Goal: Check status: Check status

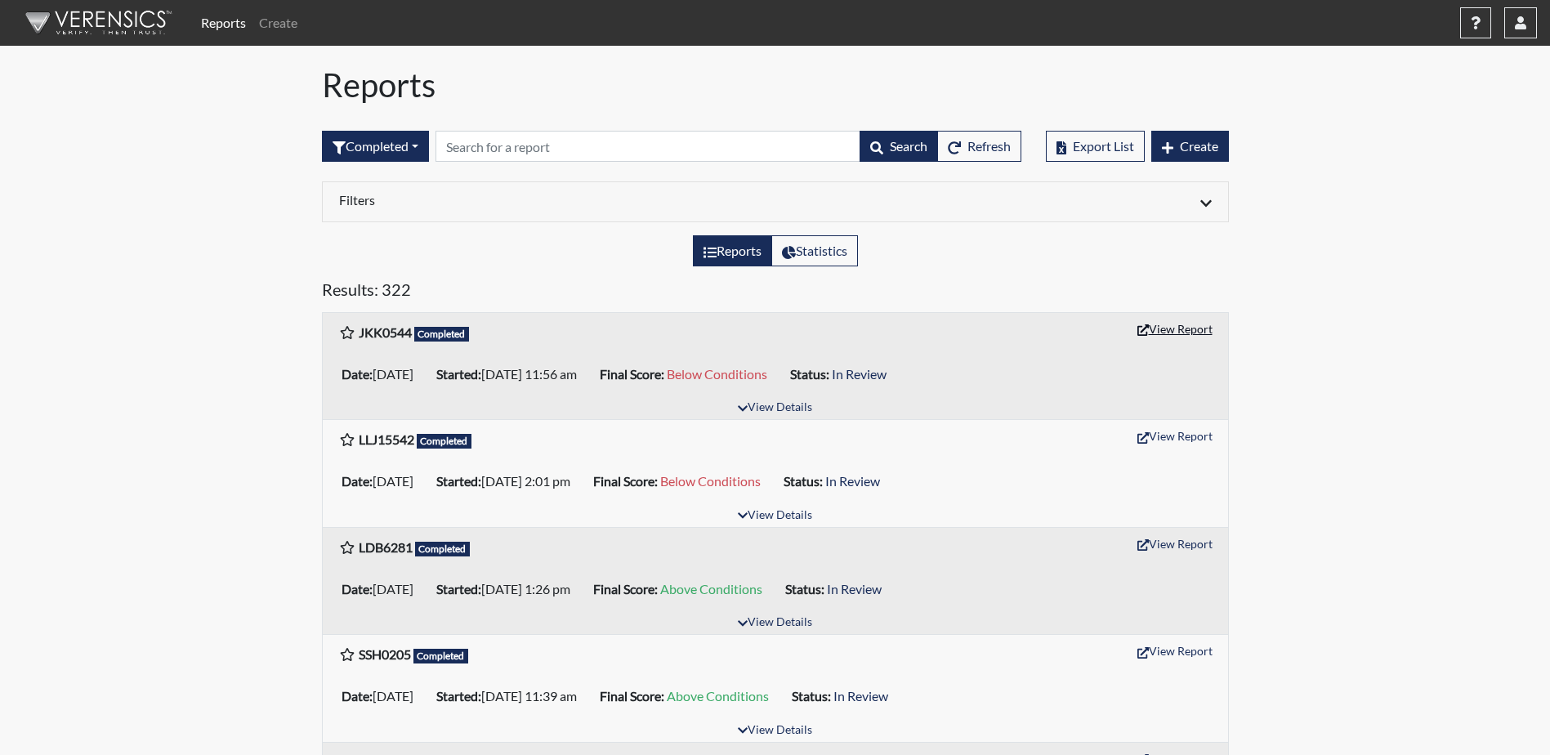
click at [1189, 328] on button "View Report" at bounding box center [1175, 328] width 90 height 25
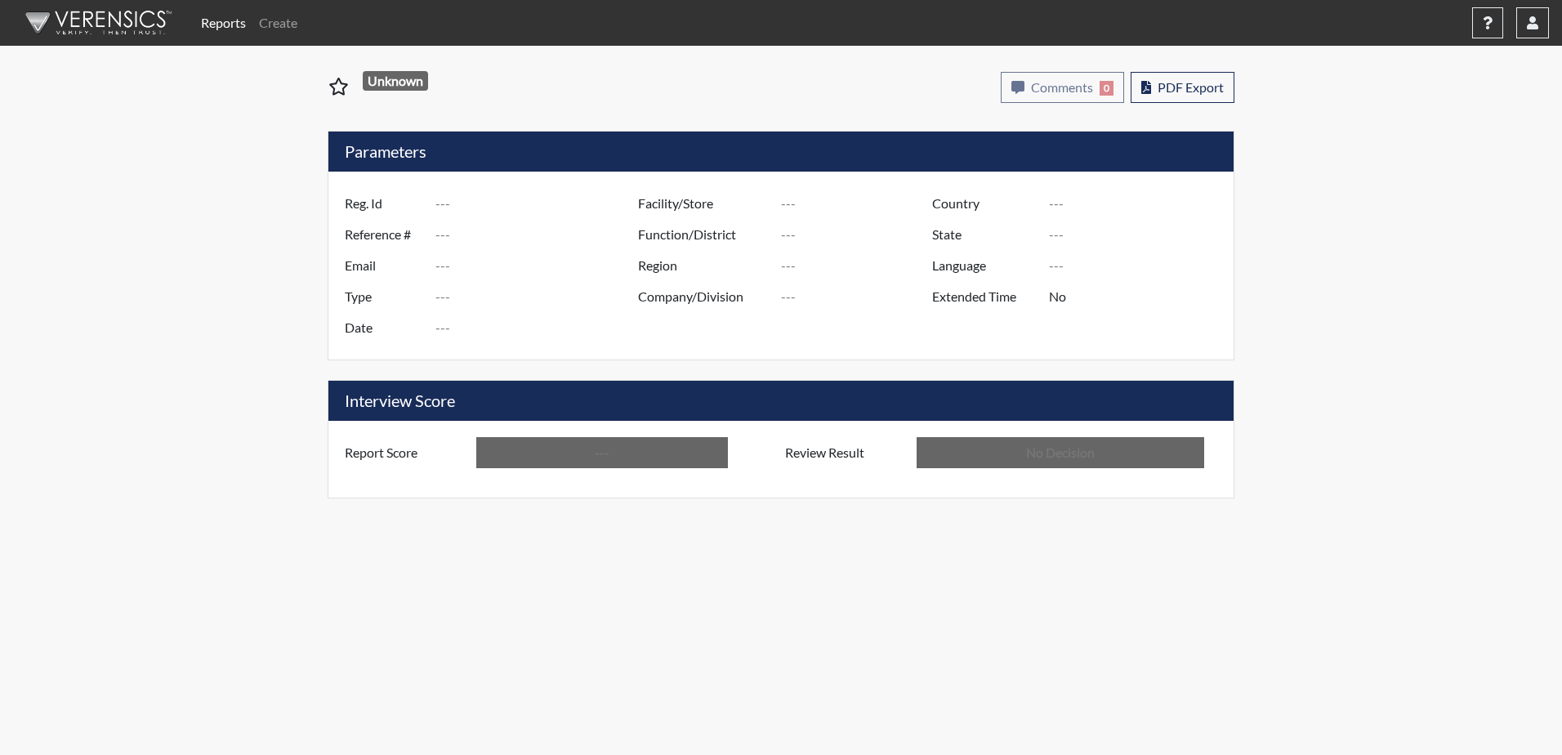
type input "JKK0544"
type input "50799"
type input "---"
type input "Corrections Pre-Employment"
type input "Aug 15, 2025"
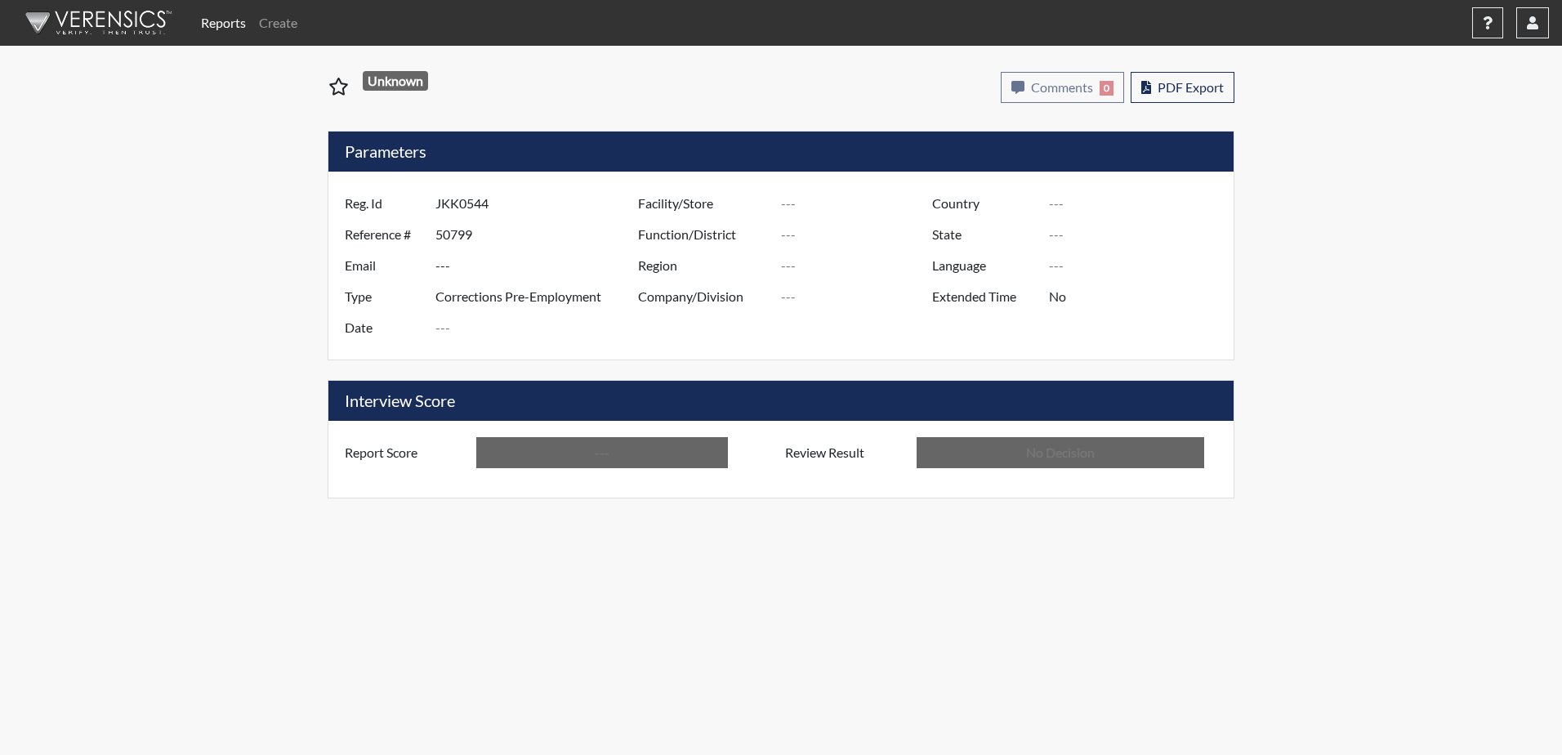
type input "Dodge SP"
type input "[GEOGRAPHIC_DATA]"
type input "[US_STATE]"
type input "English"
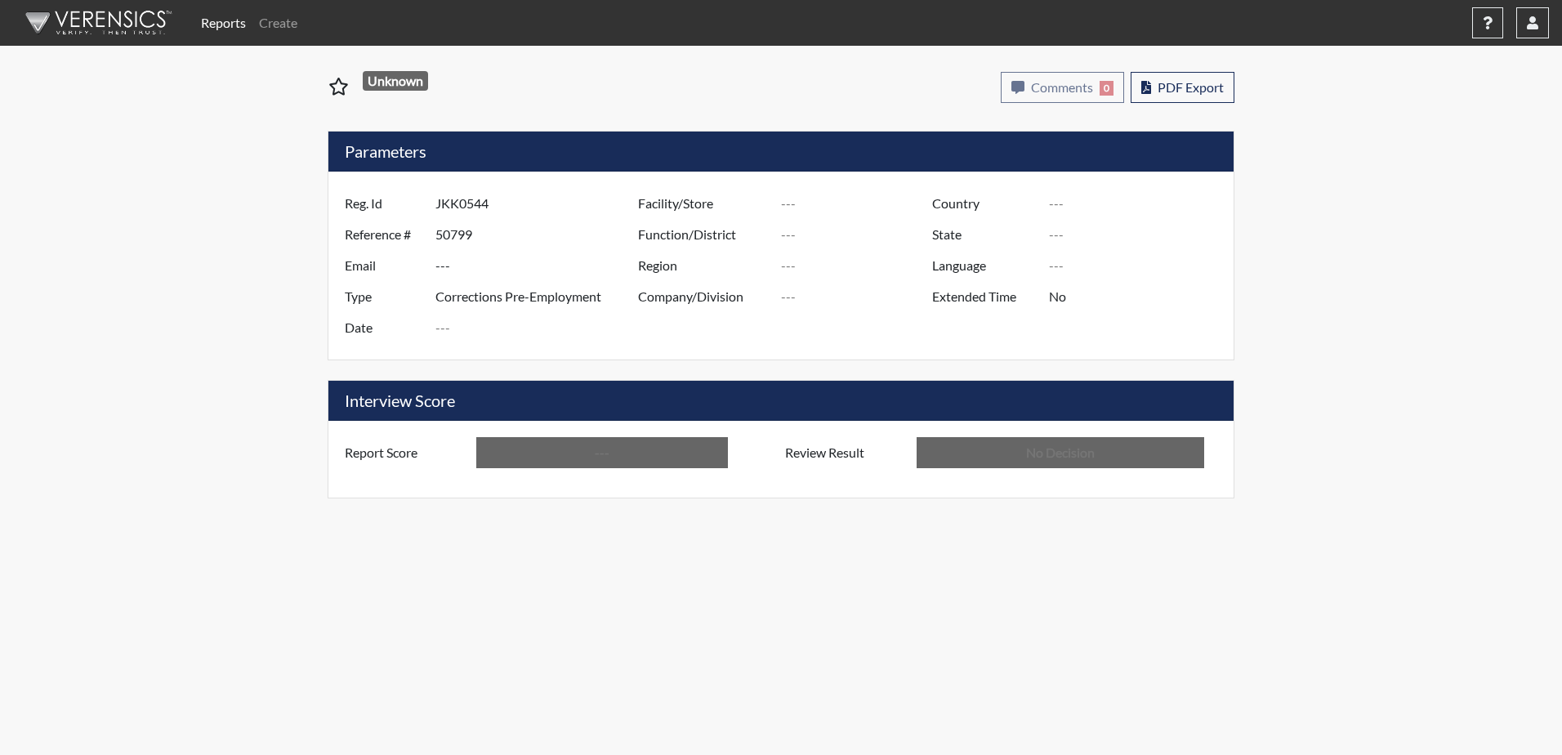
type input "Below Conditions"
type input "In Review"
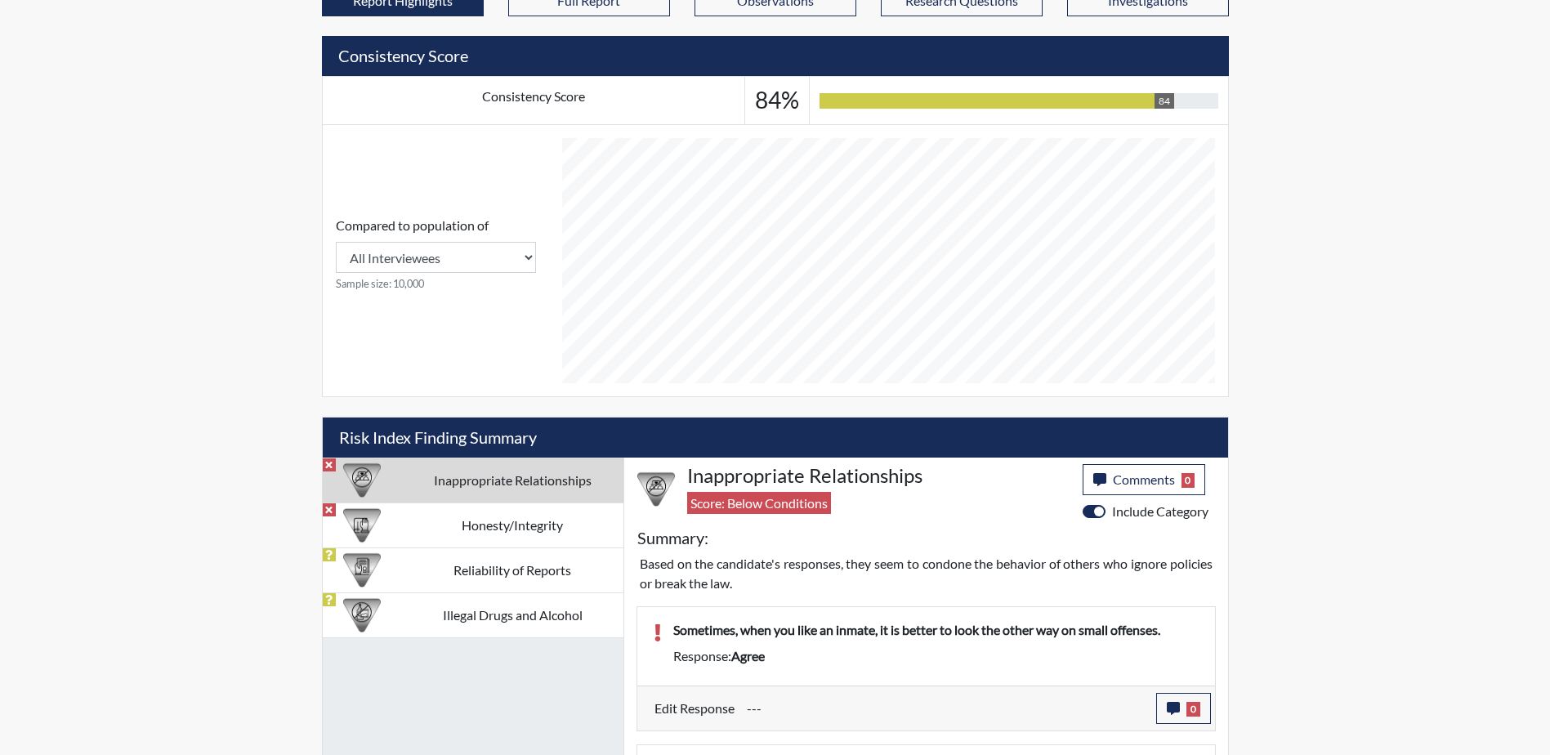
scroll to position [687, 0]
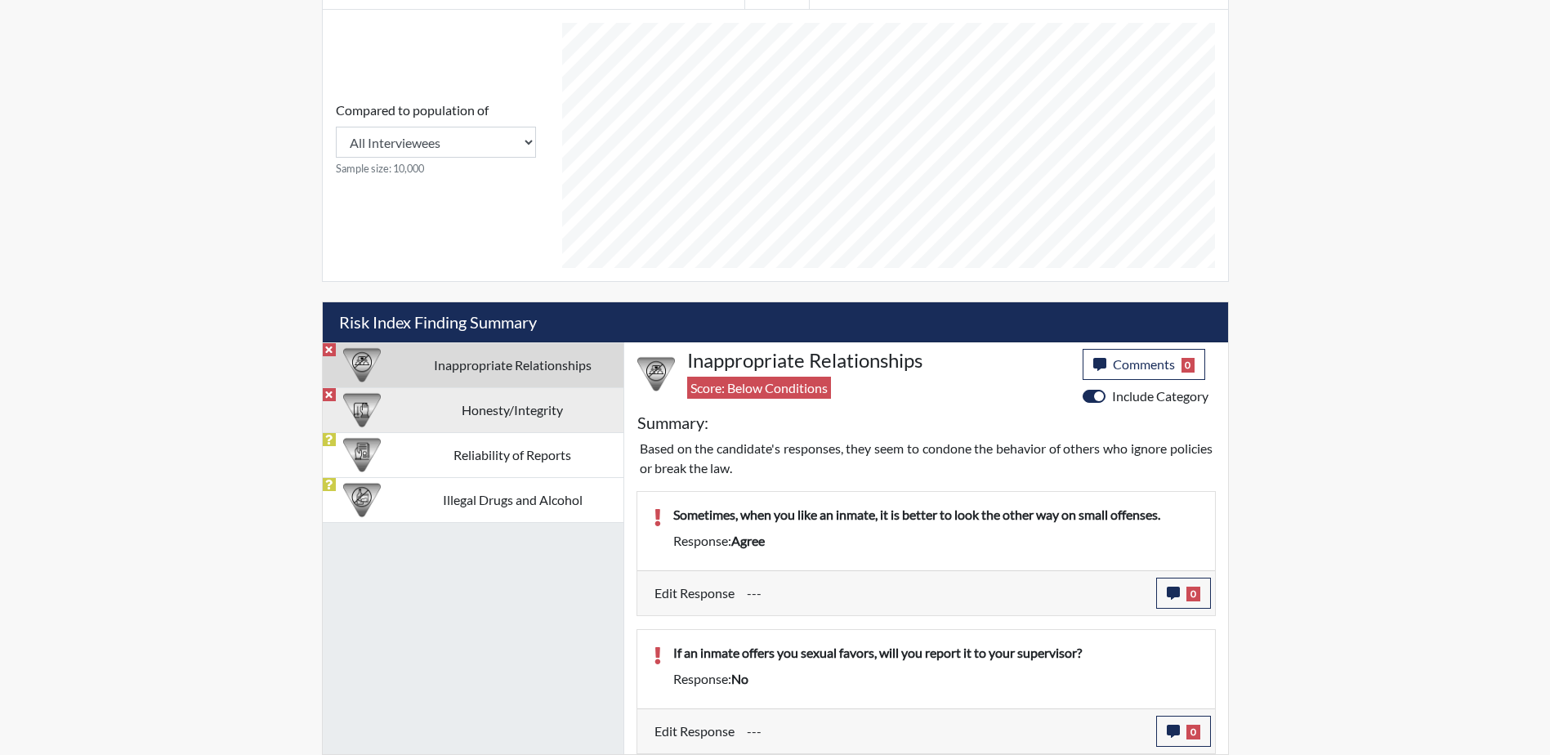
click at [490, 413] on td "Honesty/Integrity" at bounding box center [512, 409] width 221 height 45
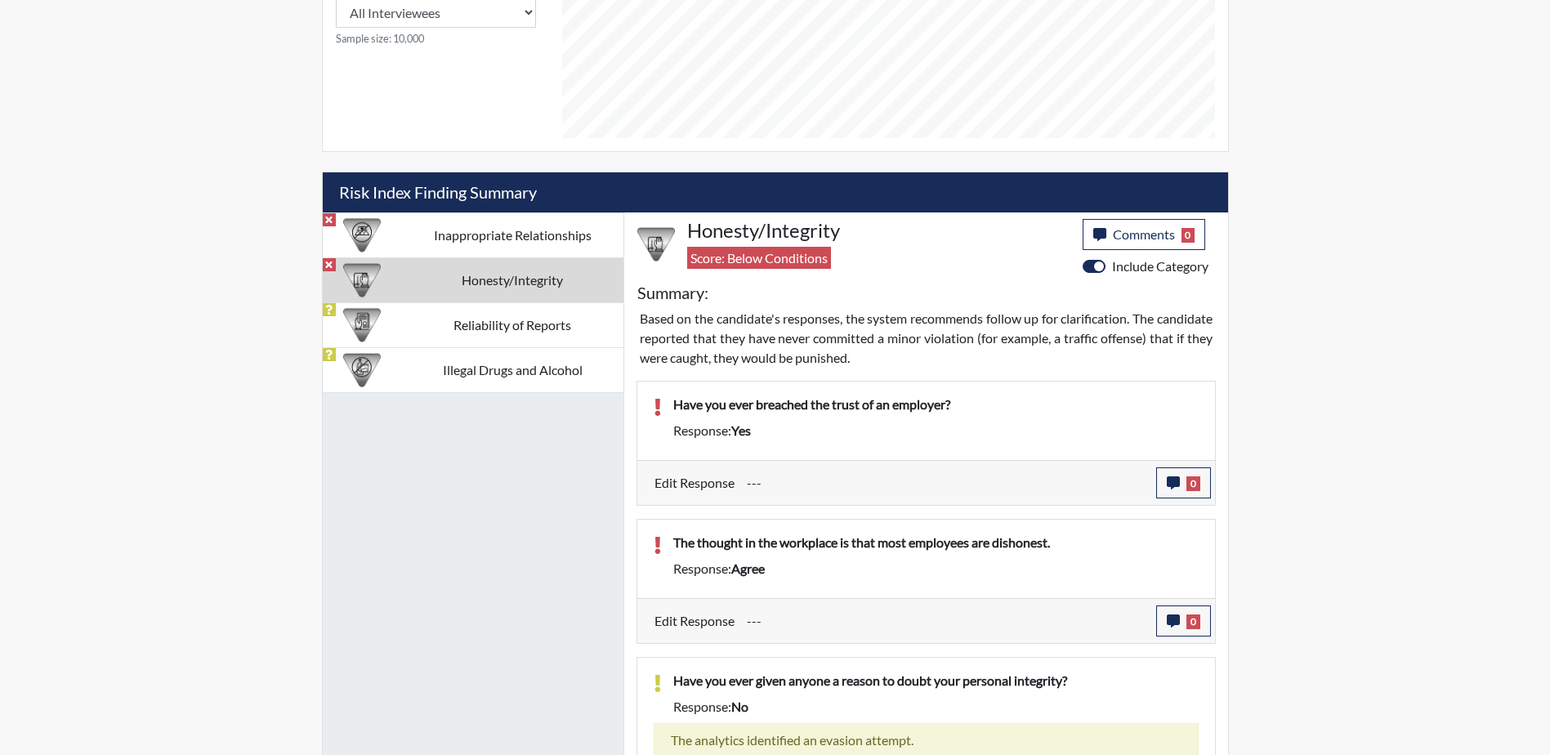
scroll to position [1014, 0]
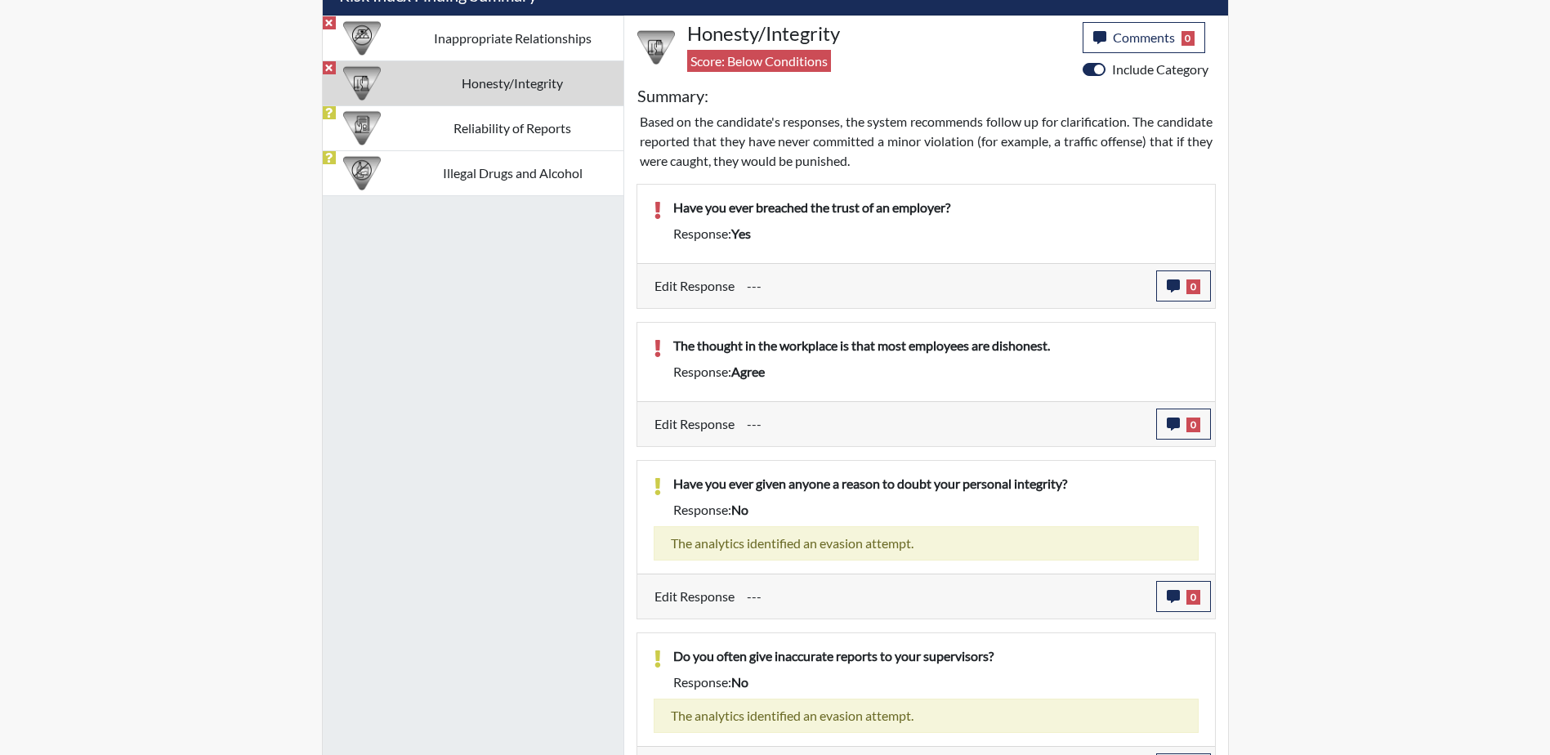
click at [694, 219] on div "Have you ever breached the trust of an employer?" at bounding box center [936, 211] width 550 height 26
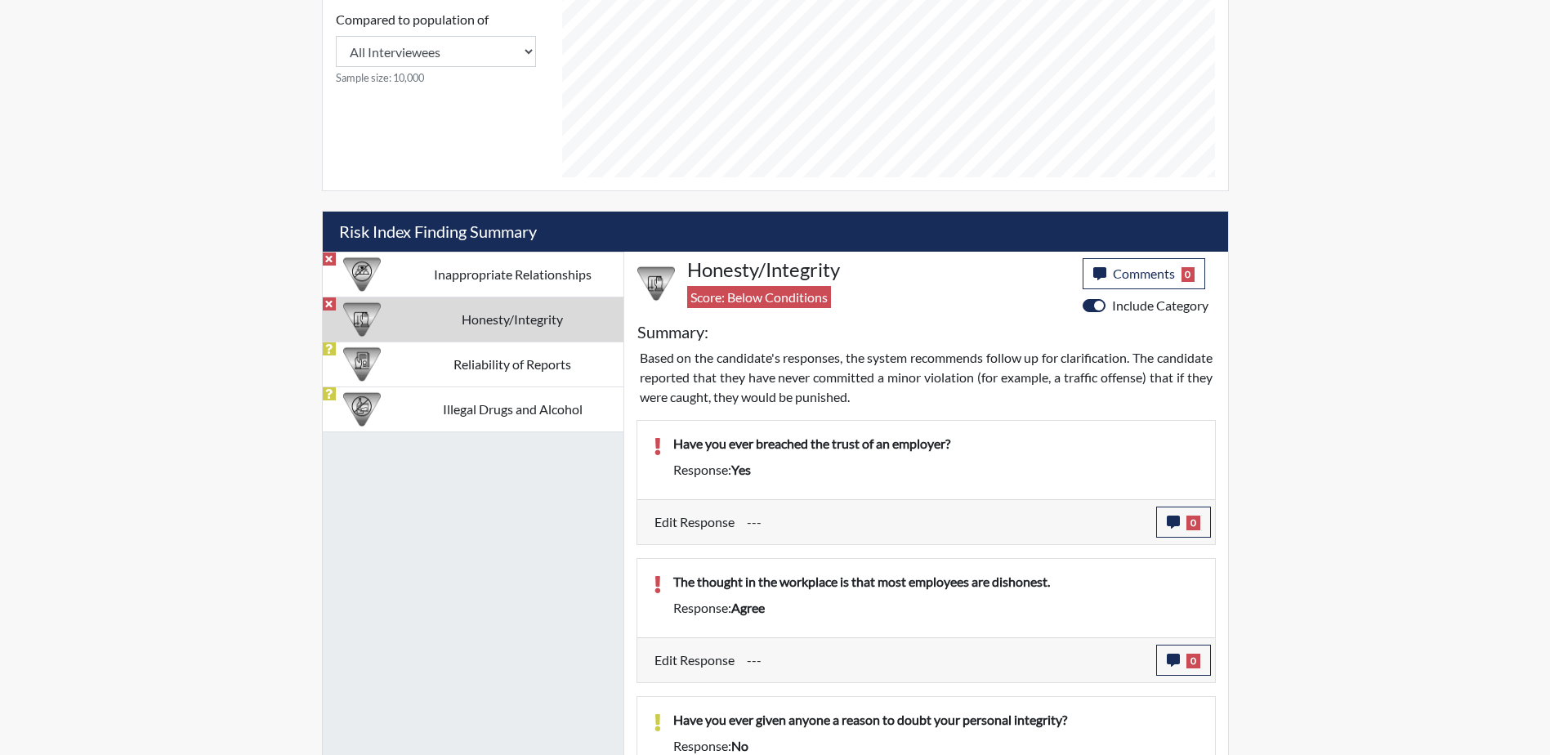
scroll to position [769, 0]
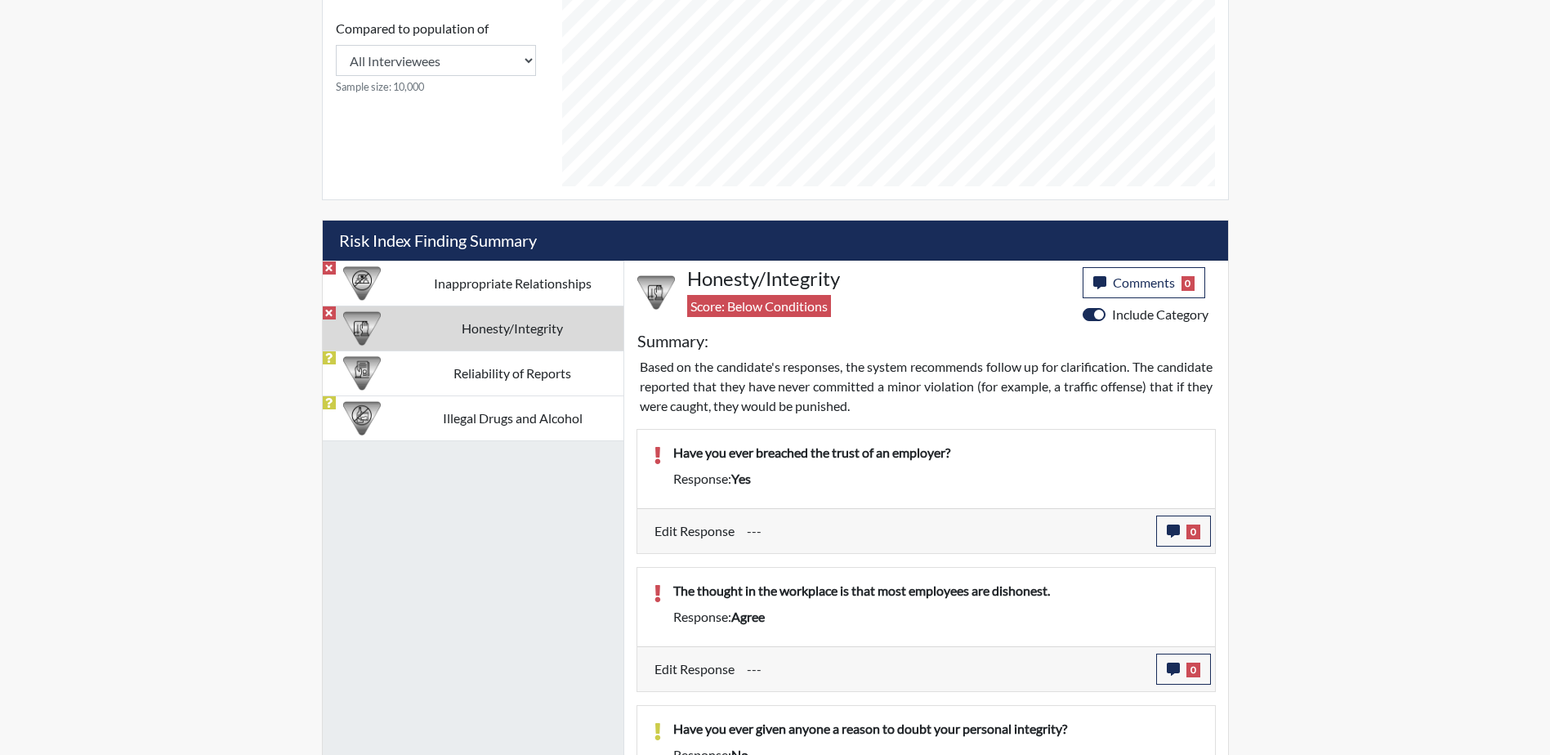
click at [752, 482] on div "Response: yes" at bounding box center [936, 479] width 550 height 20
click at [756, 479] on div "Response: yes" at bounding box center [936, 479] width 550 height 20
click at [443, 285] on td "Inappropriate Relationships" at bounding box center [512, 283] width 221 height 45
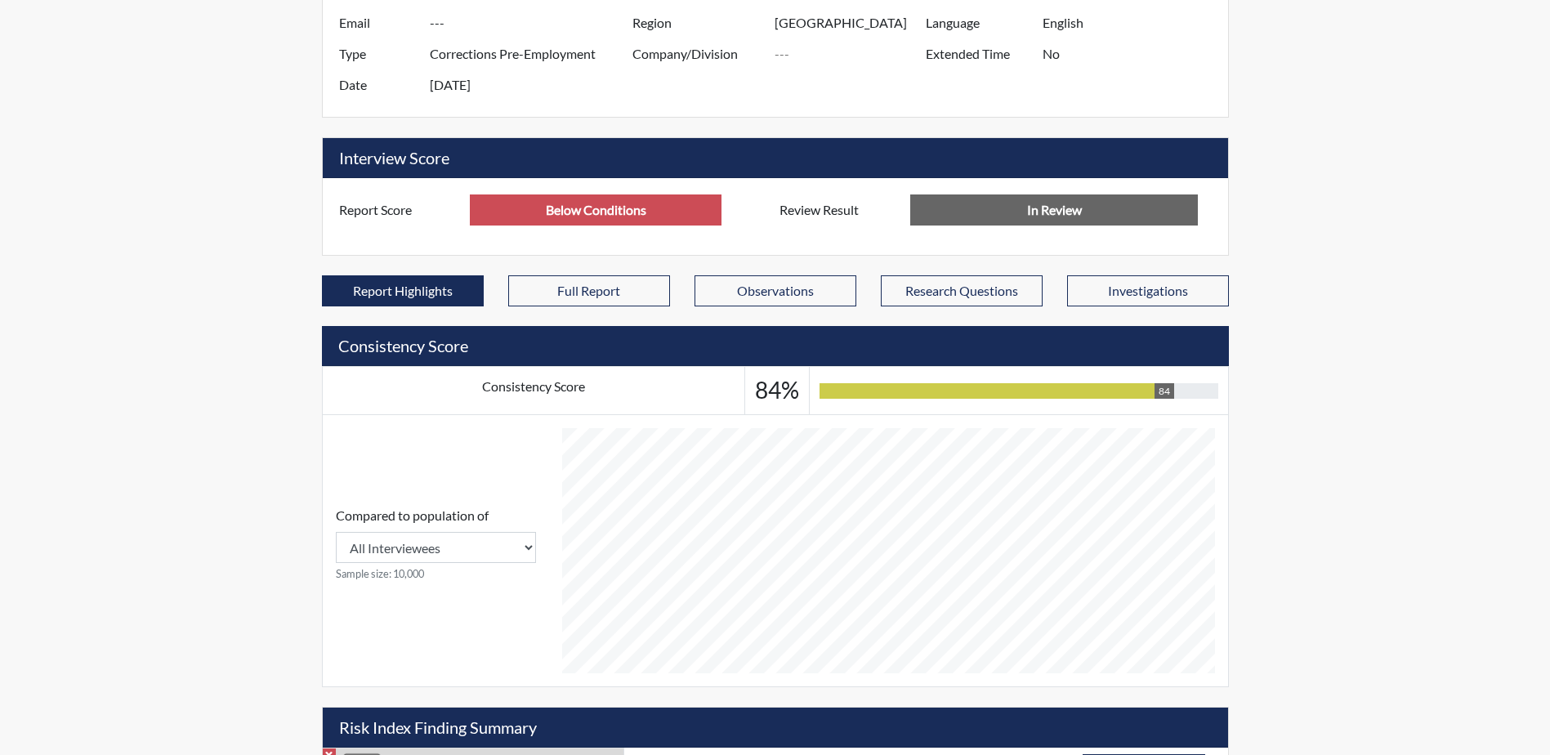
scroll to position [279, 0]
